Goal: Task Accomplishment & Management: Manage account settings

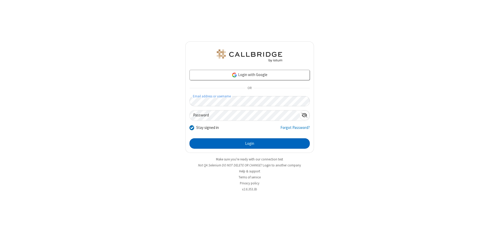
click at [250, 143] on button "Login" at bounding box center [250, 143] width 120 height 10
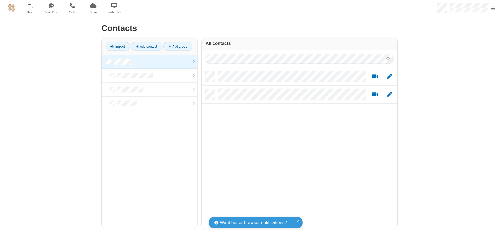
click at [149, 61] on link at bounding box center [150, 62] width 96 height 14
click at [147, 46] on link "Add contact" at bounding box center [146, 46] width 31 height 9
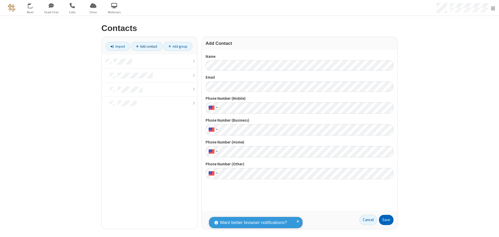
click at [386, 219] on button "Save" at bounding box center [386, 219] width 15 height 10
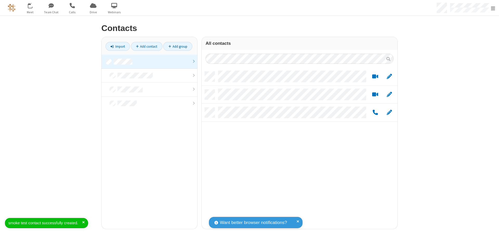
scroll to position [157, 192]
click at [147, 46] on link "Add contact" at bounding box center [146, 46] width 31 height 9
